Goal: Information Seeking & Learning: Check status

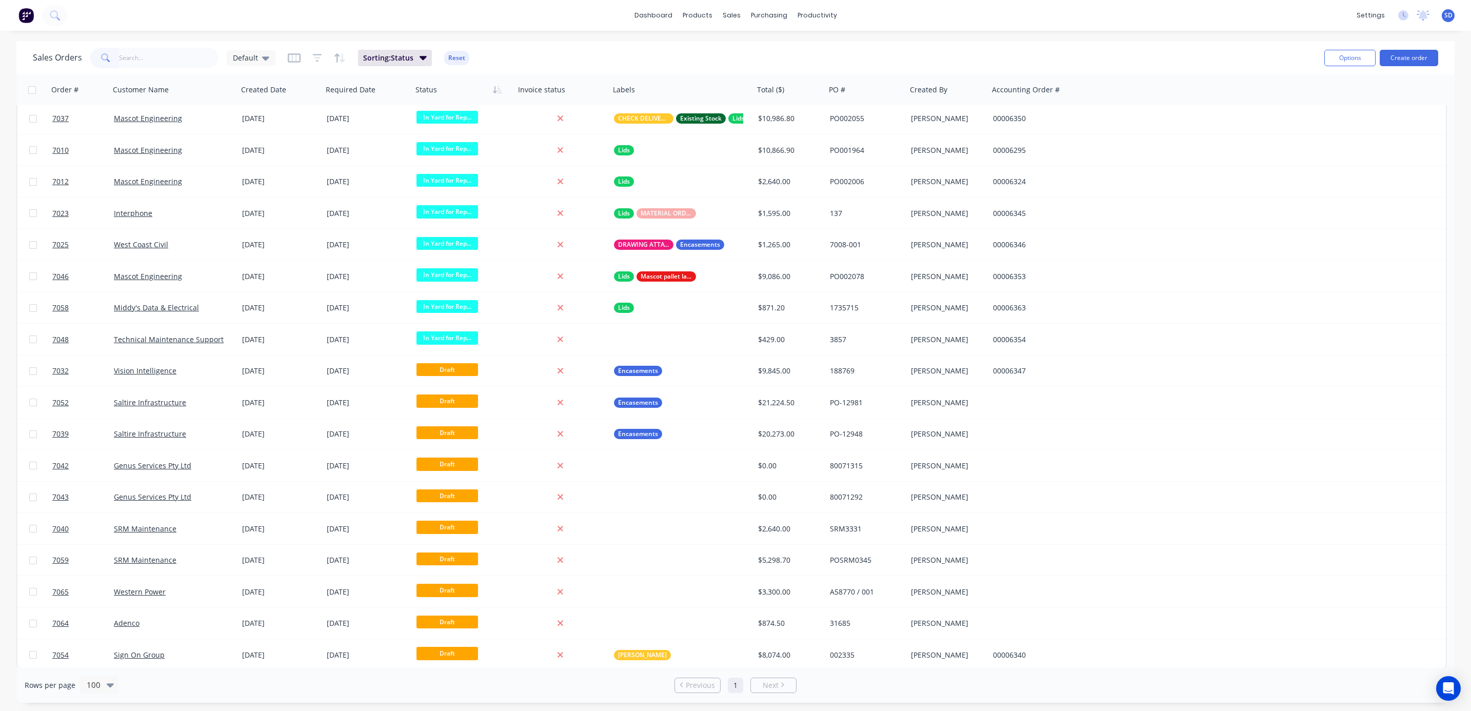
scroll to position [1393, 0]
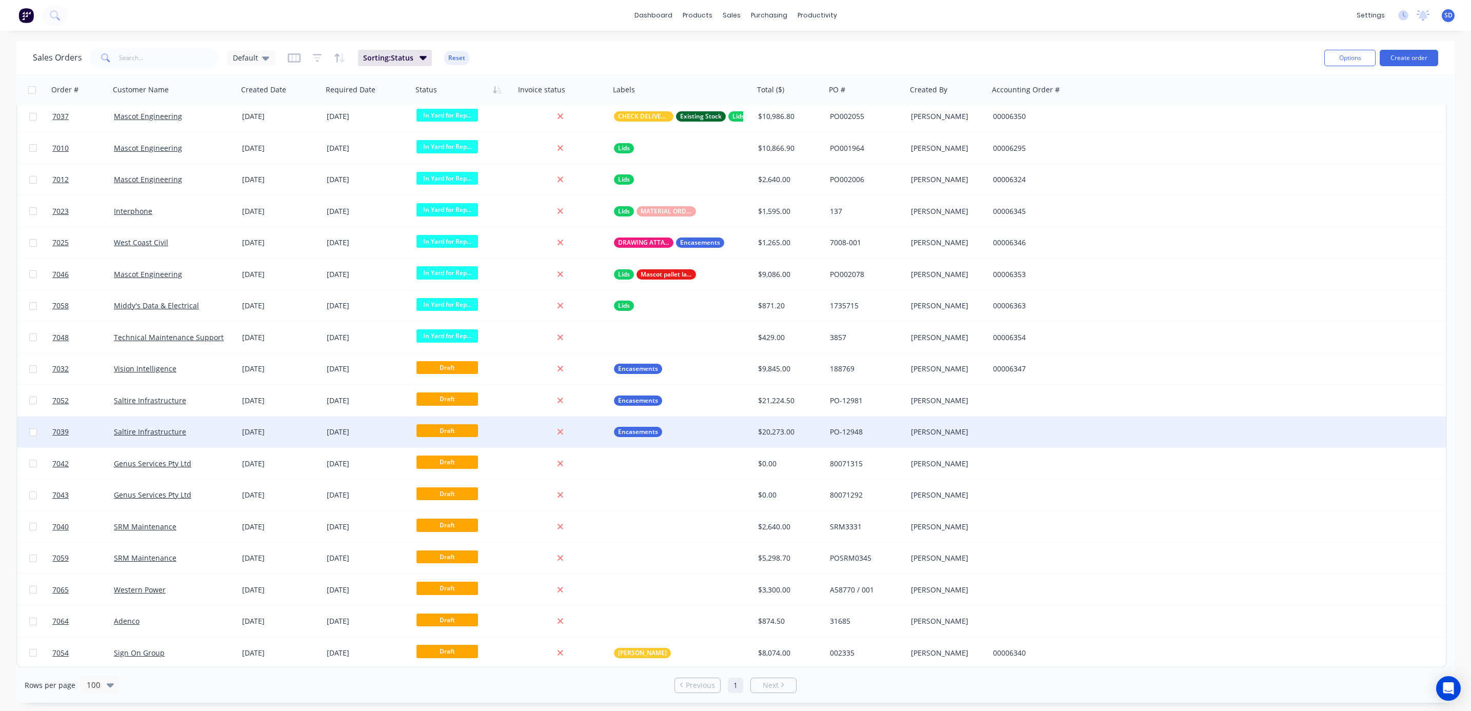
click at [219, 424] on div "Saltire Infrastructure" at bounding box center [174, 431] width 128 height 31
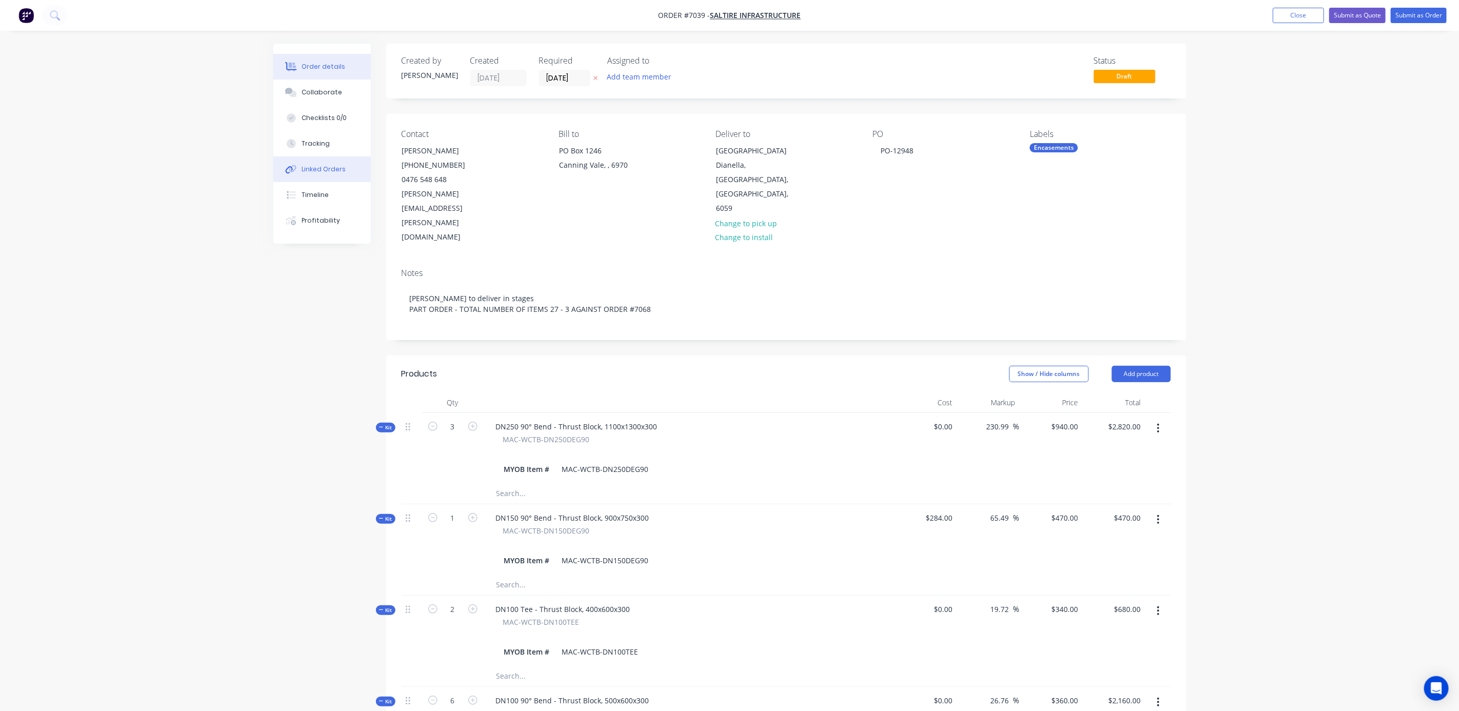
click at [328, 166] on div "Linked Orders" at bounding box center [324, 169] width 44 height 9
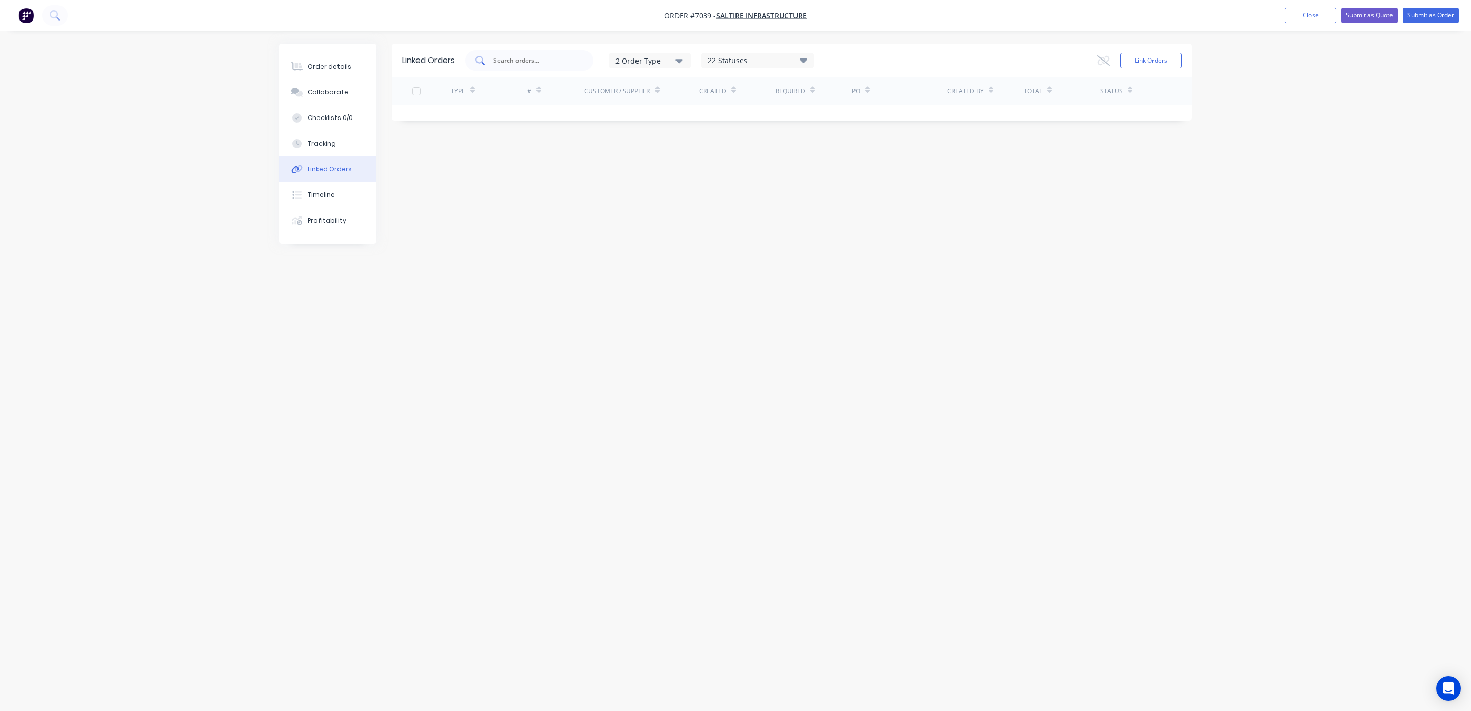
click at [551, 60] on input "text" at bounding box center [534, 60] width 85 height 10
click at [316, 64] on div "Order details" at bounding box center [330, 66] width 44 height 9
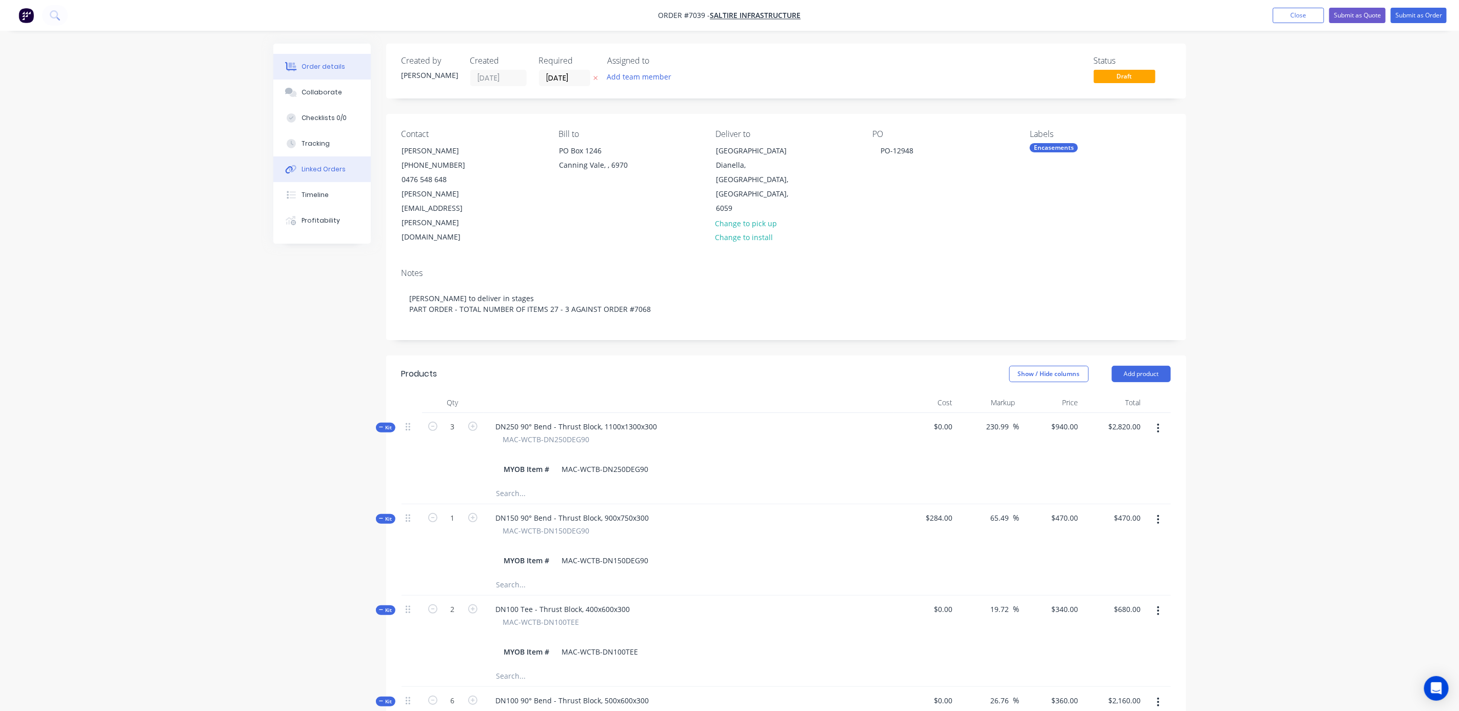
click at [332, 178] on button "Linked Orders" at bounding box center [321, 169] width 97 height 26
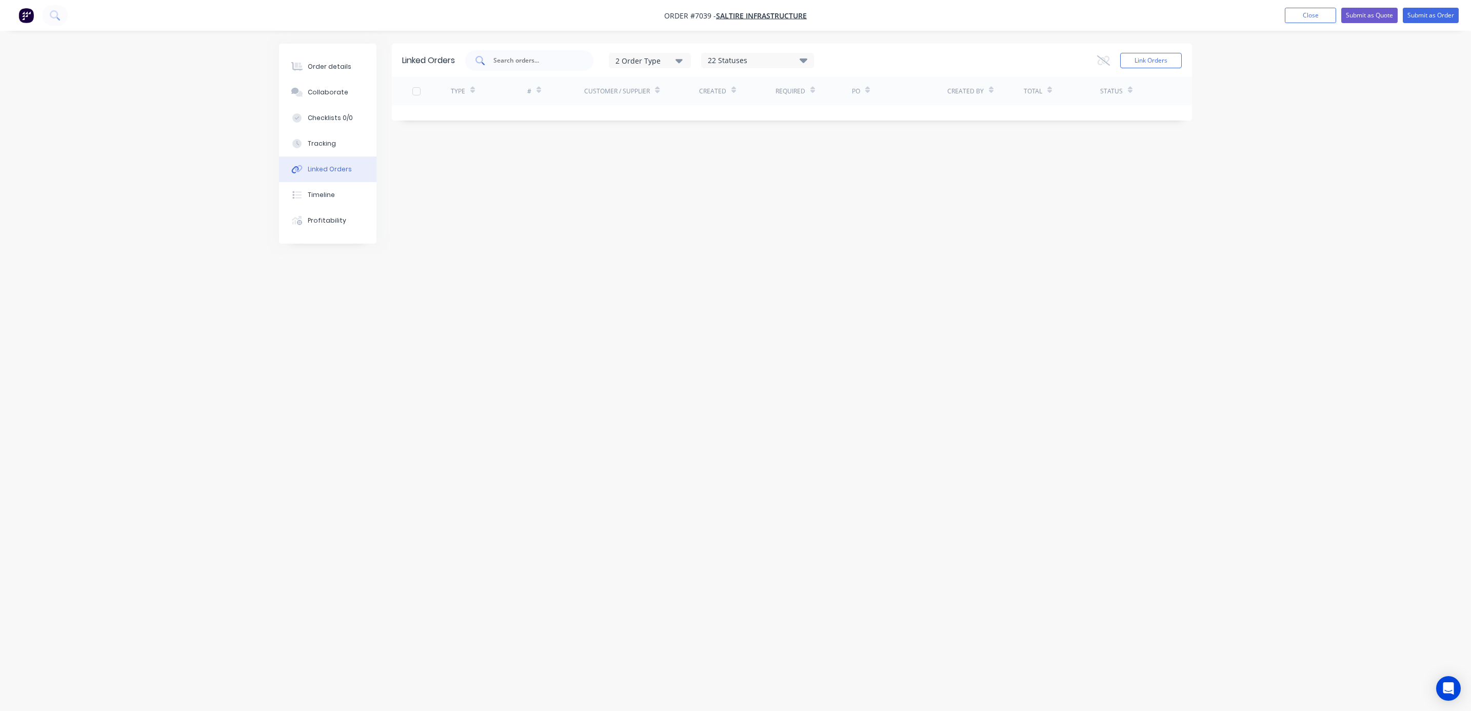
click at [552, 63] on input "text" at bounding box center [534, 60] width 85 height 10
type input "7068"
drag, startPoint x: 565, startPoint y: 58, endPoint x: 431, endPoint y: 48, distance: 134.3
click at [431, 48] on div "Linked Orders 7068 2 Order Type 22 Statuses Sales Order Status All Archived Dra…" at bounding box center [792, 60] width 800 height 33
click at [351, 63] on button "Order details" at bounding box center [327, 67] width 97 height 26
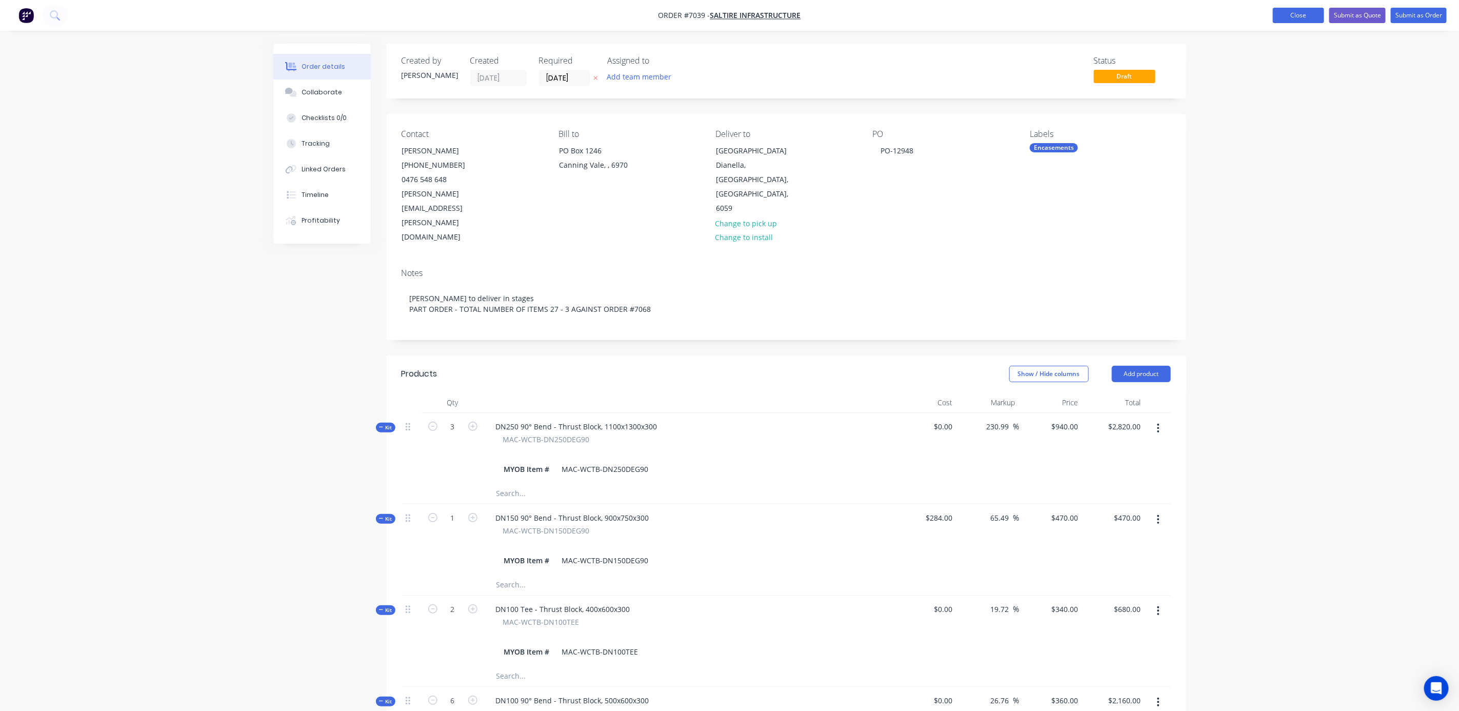
click at [1298, 20] on button "Close" at bounding box center [1298, 15] width 51 height 15
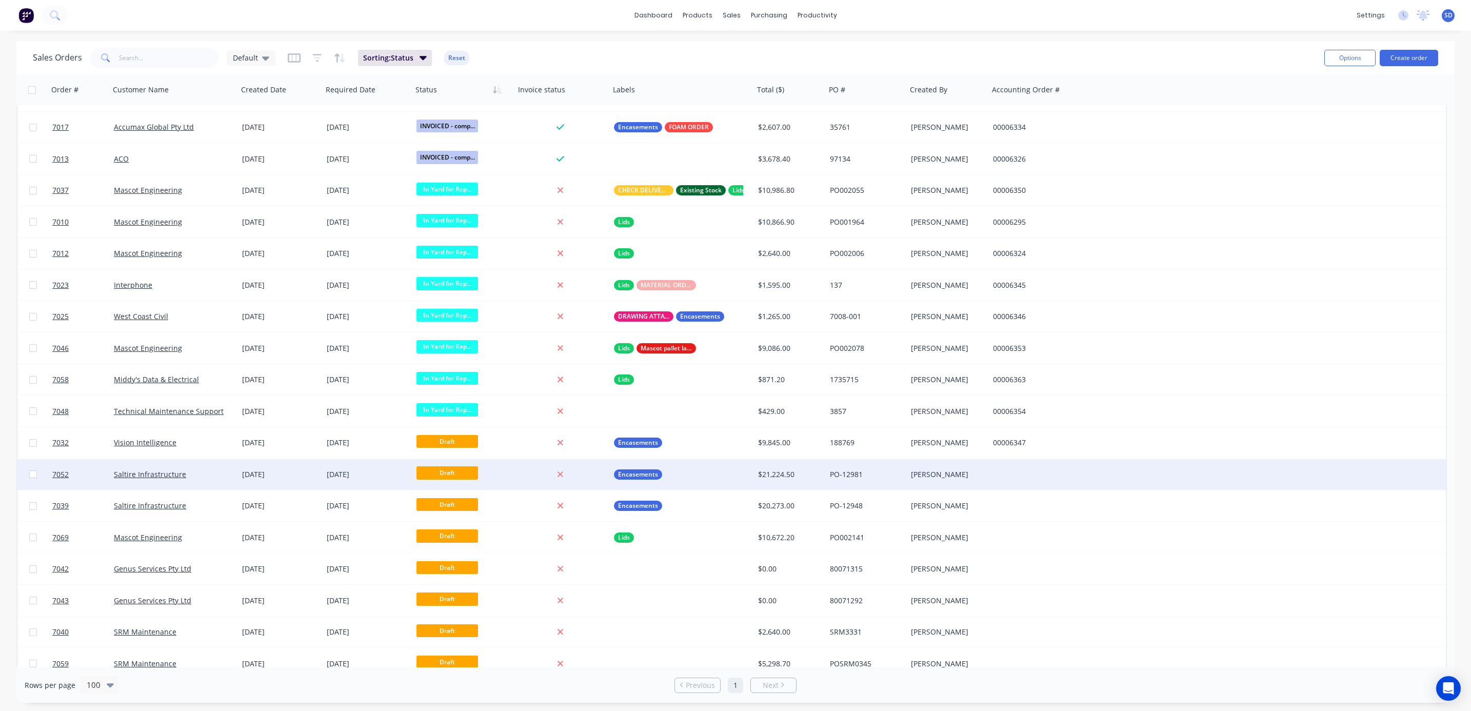
scroll to position [1425, 0]
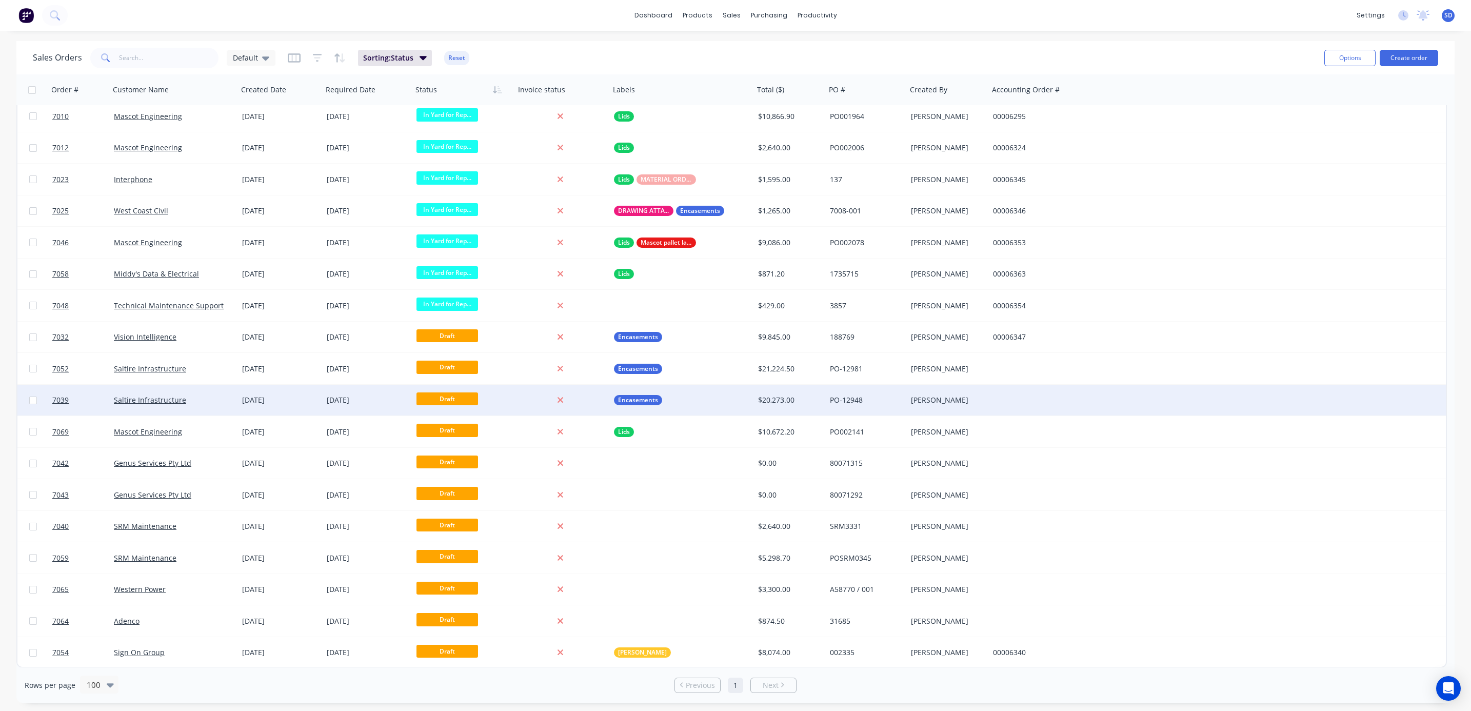
click at [221, 399] on div "Saltire Infrastructure" at bounding box center [171, 400] width 114 height 10
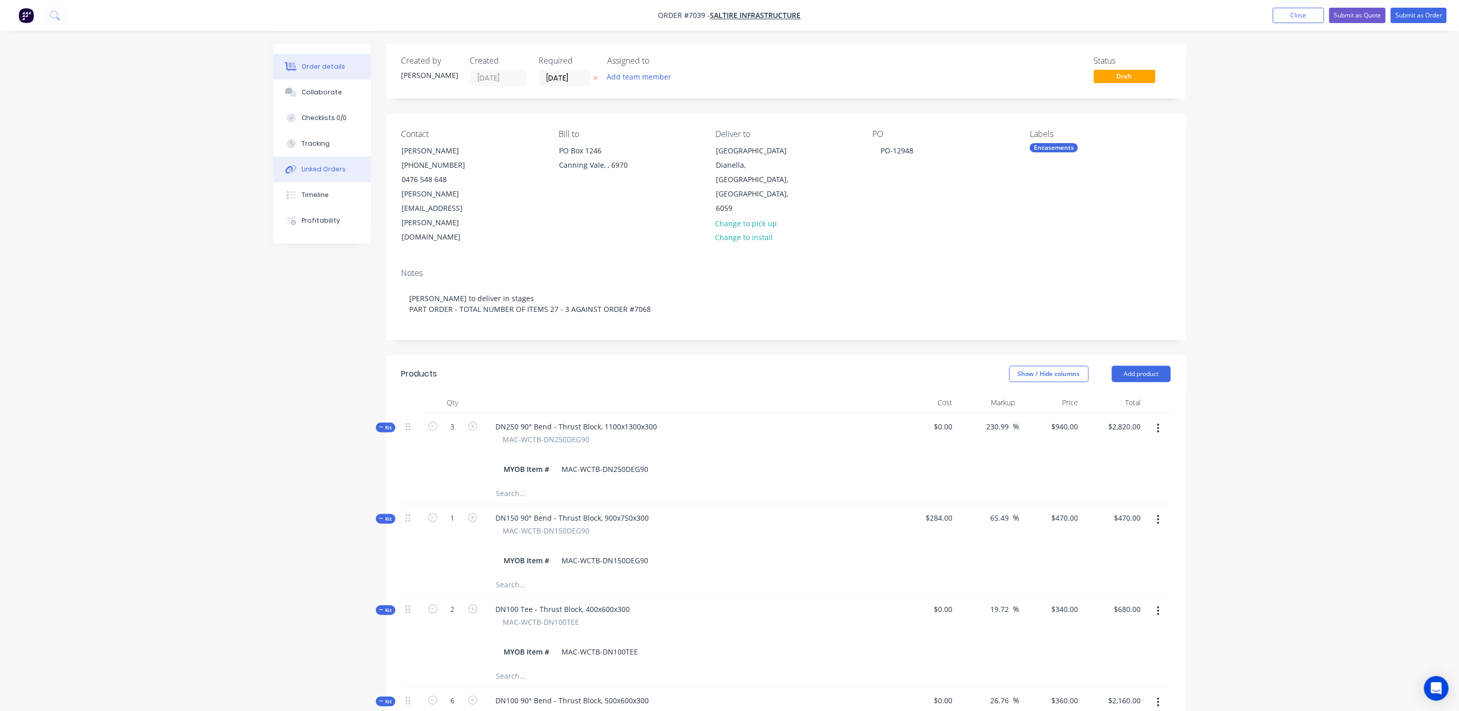
click at [314, 179] on button "Linked Orders" at bounding box center [321, 169] width 97 height 26
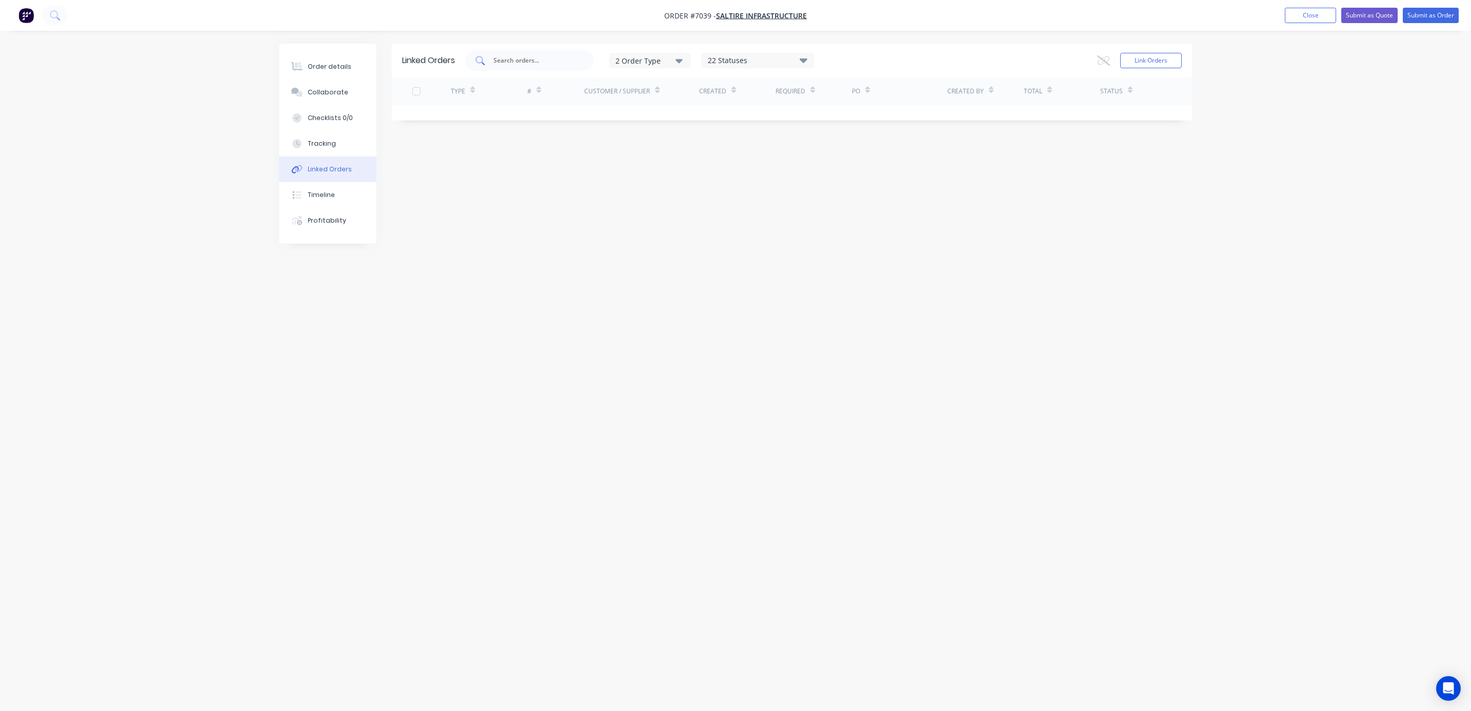
click at [508, 52] on div at bounding box center [529, 60] width 128 height 21
drag, startPoint x: 534, startPoint y: 53, endPoint x: 345, endPoint y: 41, distance: 189.7
click at [345, 41] on div "Order details Collaborate Checklists 0/0 Tracking Linked Orders Timeline Profit…" at bounding box center [735, 355] width 1471 height 711
drag, startPoint x: 345, startPoint y: 41, endPoint x: 545, endPoint y: 57, distance: 200.7
click at [545, 57] on input "7039" at bounding box center [534, 60] width 85 height 10
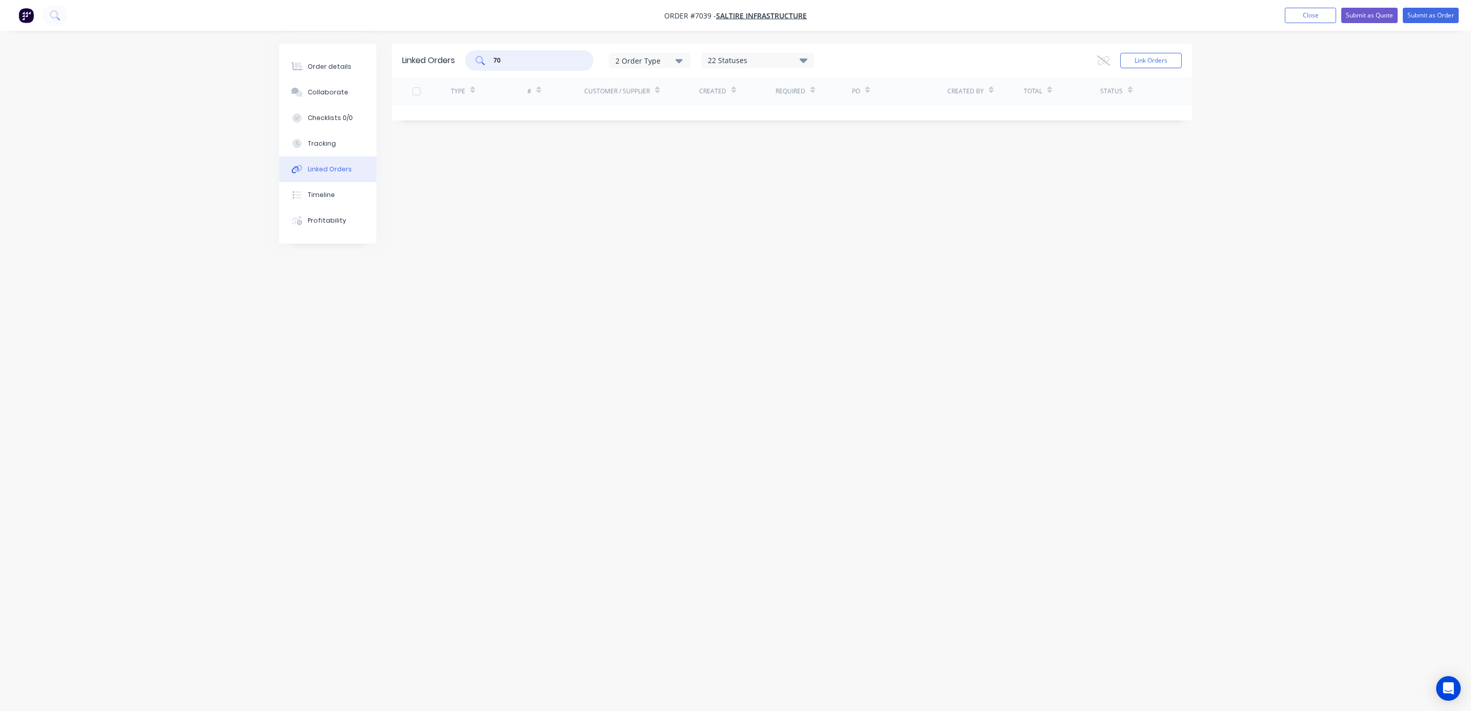
type input "7"
